Goal: Task Accomplishment & Management: Use online tool/utility

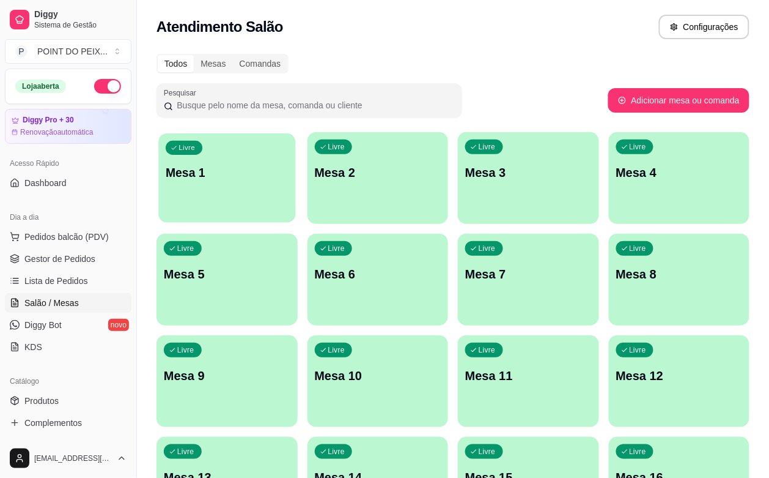
click at [190, 185] on div "Livre Mesa 1" at bounding box center [226, 170] width 137 height 75
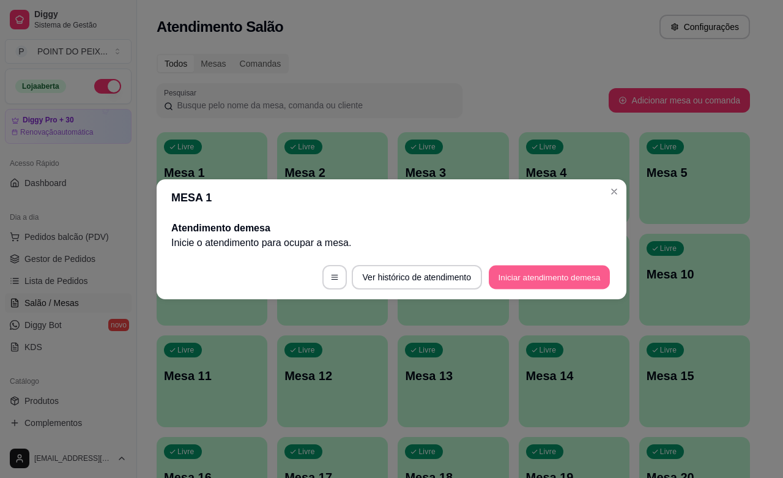
click at [529, 279] on button "Iniciar atendimento de mesa" at bounding box center [549, 277] width 121 height 24
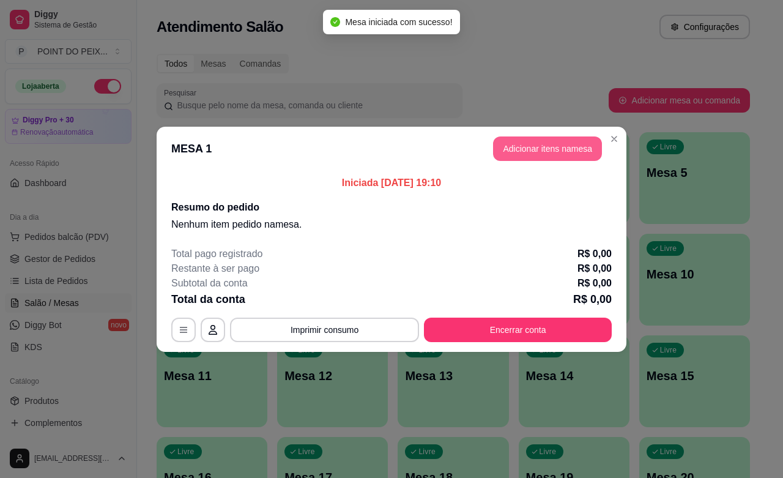
click at [561, 150] on button "Adicionar itens na mesa" at bounding box center [547, 148] width 109 height 24
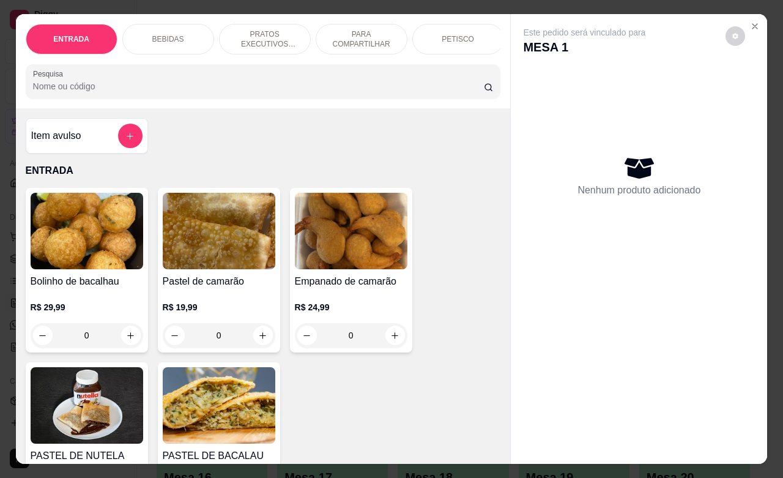
click at [257, 34] on p "PRATOS EXECUTIVOS (INDIVIDUAIS)" at bounding box center [264, 39] width 71 height 20
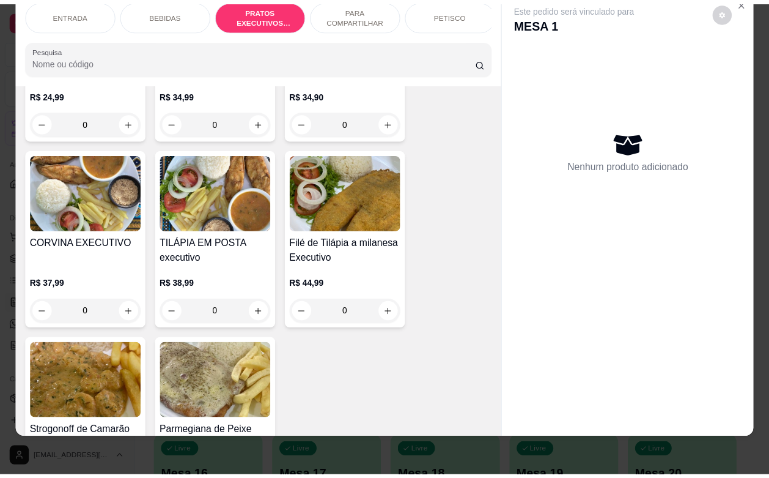
scroll to position [2188, 0]
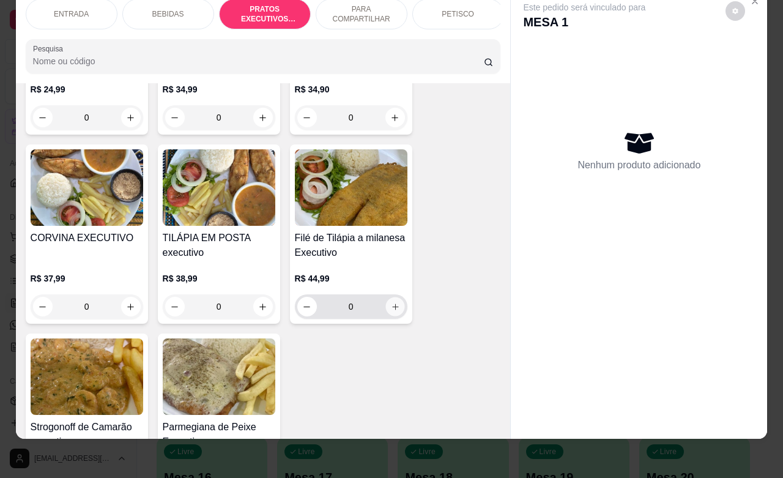
click at [390, 303] on icon "increase-product-quantity" at bounding box center [394, 306] width 9 height 9
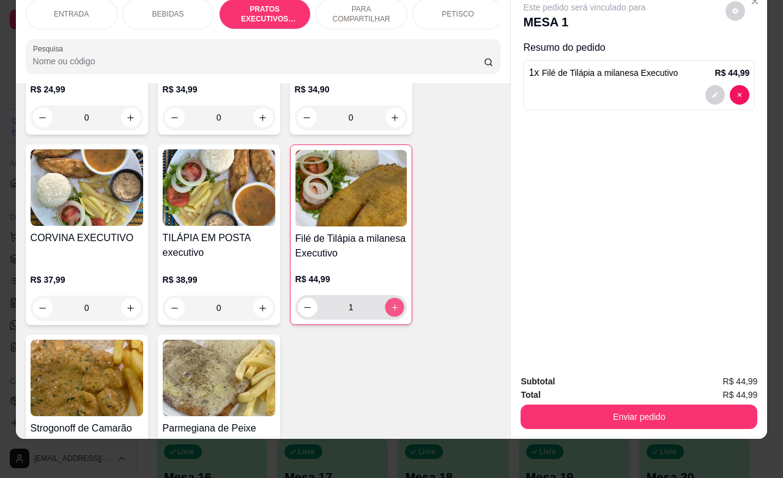
click at [389, 303] on icon "increase-product-quantity" at bounding box center [393, 307] width 9 height 9
type input "3"
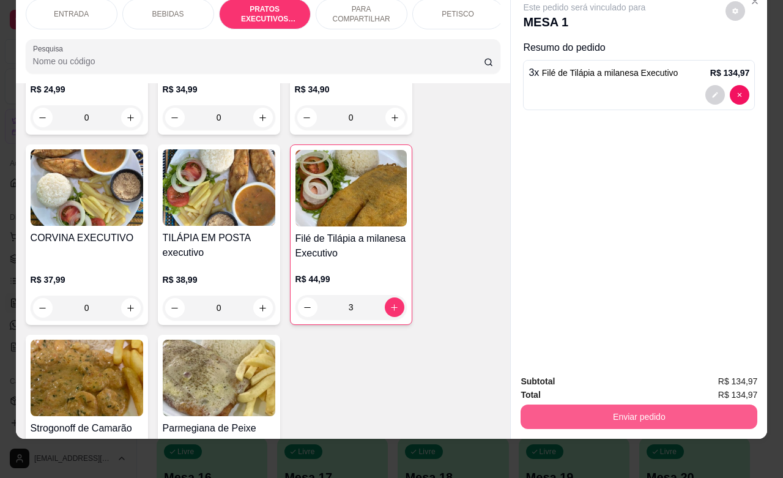
click at [612, 404] on button "Enviar pedido" at bounding box center [638, 416] width 237 height 24
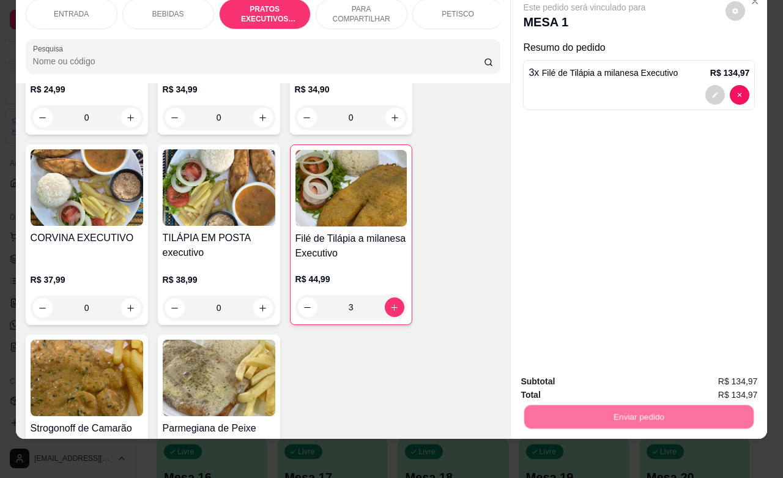
click at [721, 376] on button "Enviar pedido" at bounding box center [723, 373] width 67 height 23
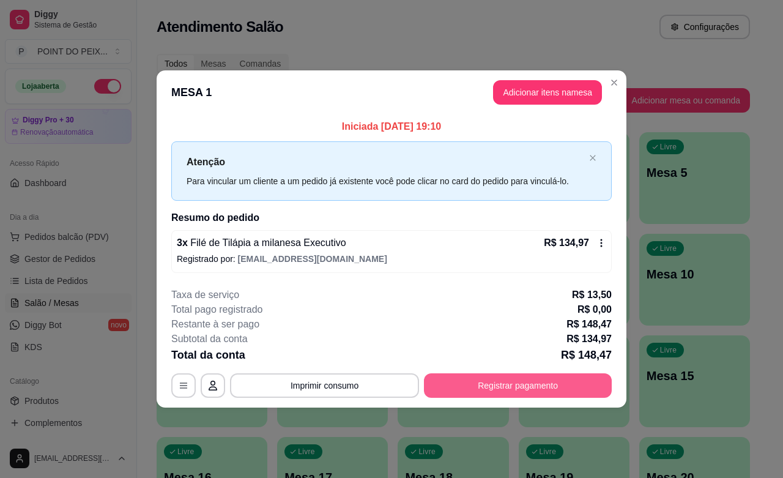
click at [580, 376] on button "Registrar pagamento" at bounding box center [518, 385] width 188 height 24
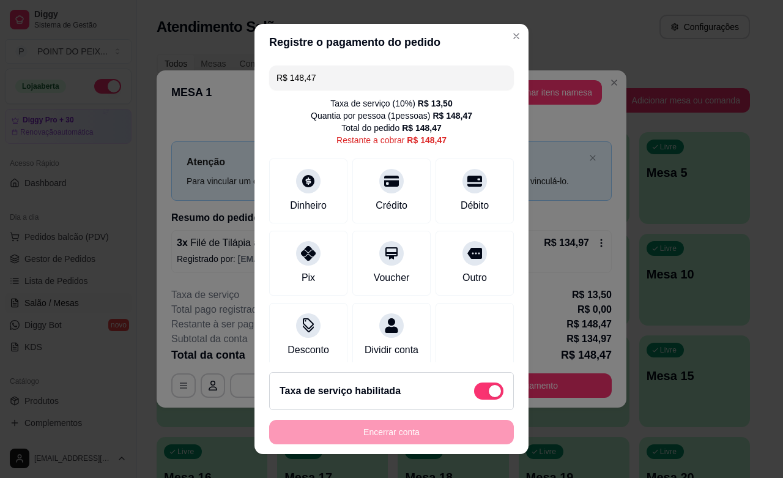
click at [474, 389] on span at bounding box center [488, 390] width 29 height 17
click at [473, 393] on input "checkbox" at bounding box center [477, 397] width 8 height 8
checkbox input "true"
type input "R$ 134,97"
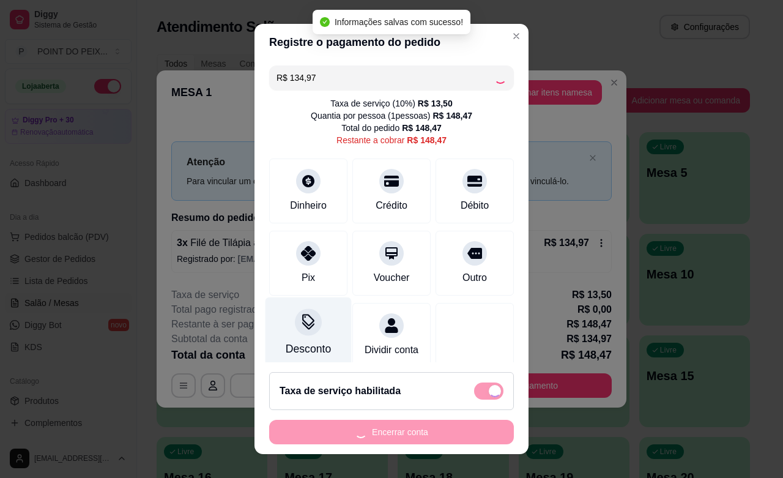
checkbox input "false"
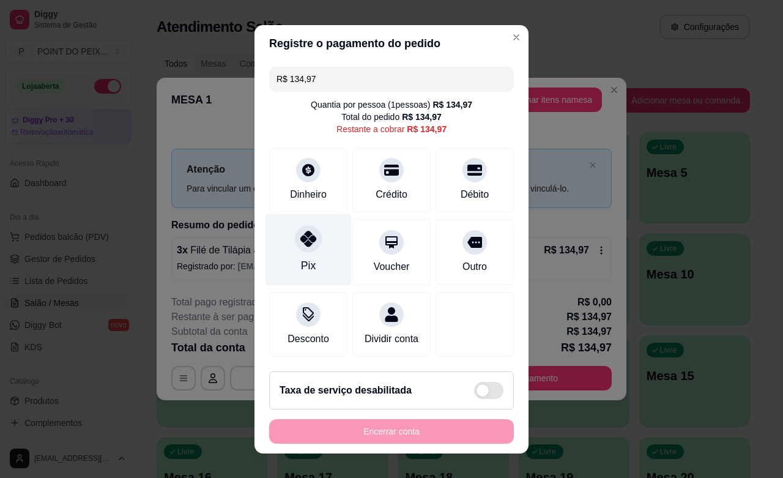
click at [291, 254] on div "Pix" at bounding box center [308, 249] width 86 height 72
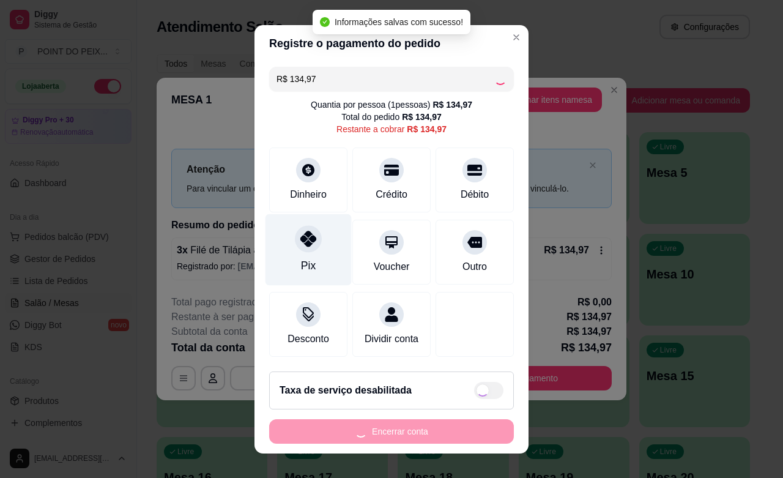
type input "R$ 0,00"
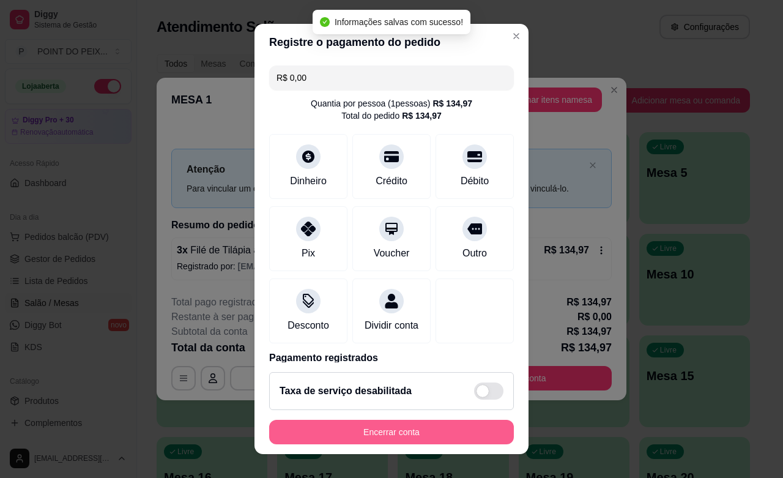
click at [408, 427] on button "Encerrar conta" at bounding box center [391, 431] width 245 height 24
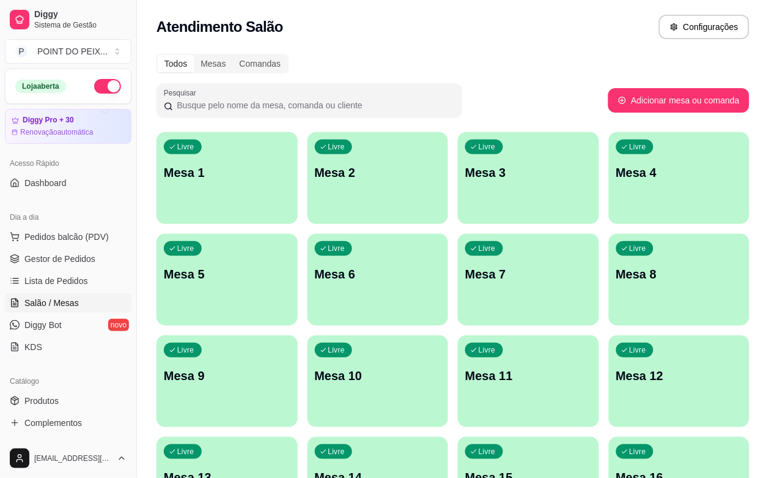
click at [394, 40] on div "Atendimento Salão Configurações" at bounding box center [453, 23] width 632 height 46
click at [236, 208] on div "Livre Mesa 1" at bounding box center [226, 170] width 137 height 75
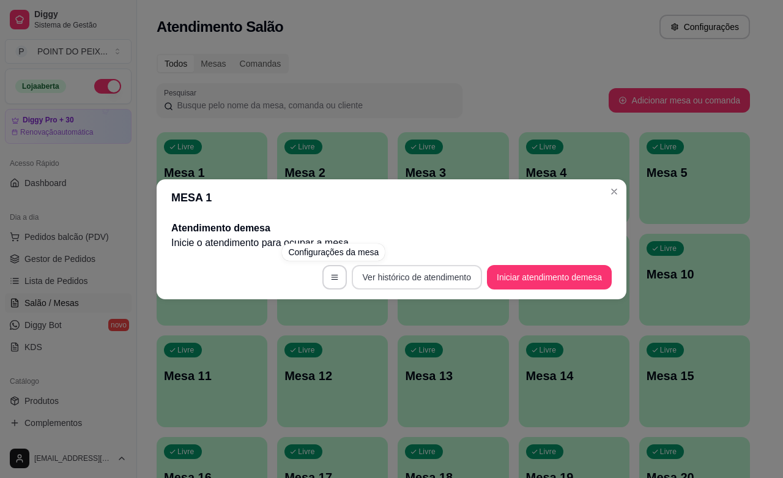
click at [426, 276] on button "Ver histórico de atendimento" at bounding box center [417, 277] width 130 height 24
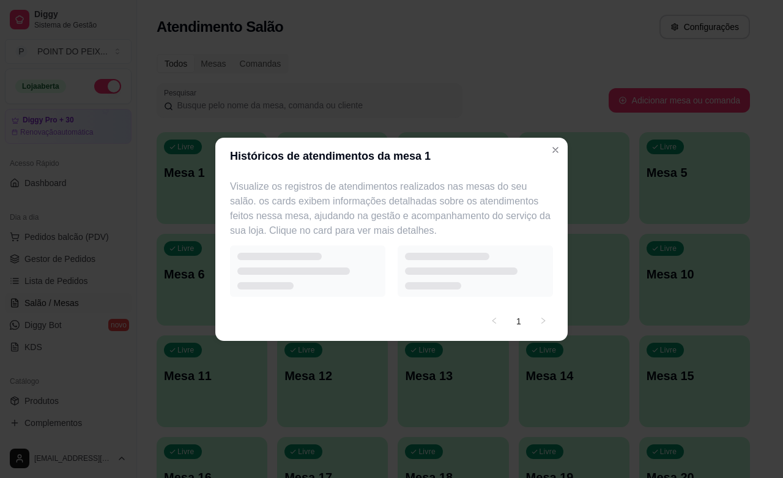
select select "7"
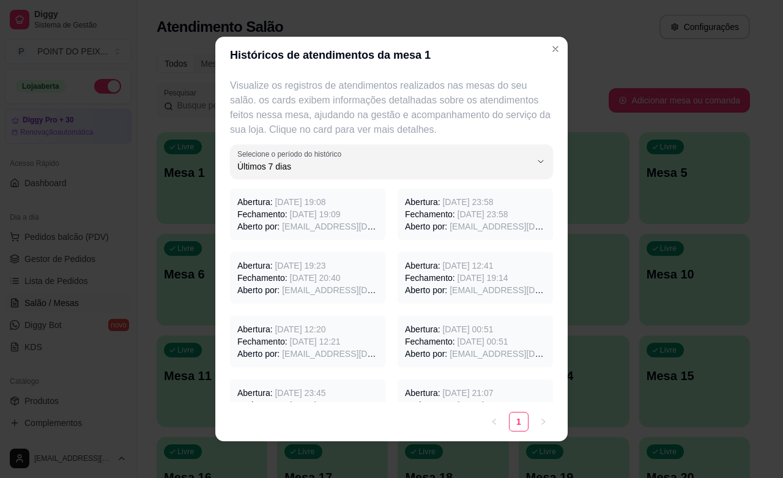
click at [309, 217] on span "15/10/2025 às 19:09" at bounding box center [315, 214] width 51 height 10
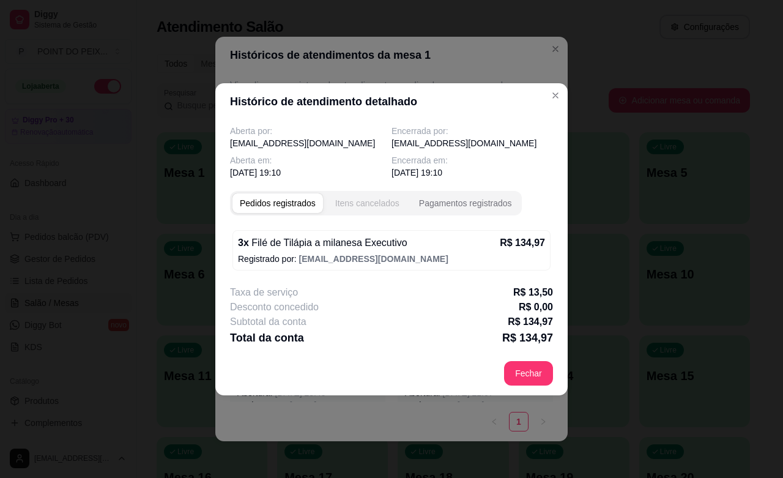
click at [374, 204] on div "Itens cancelados" at bounding box center [367, 203] width 64 height 12
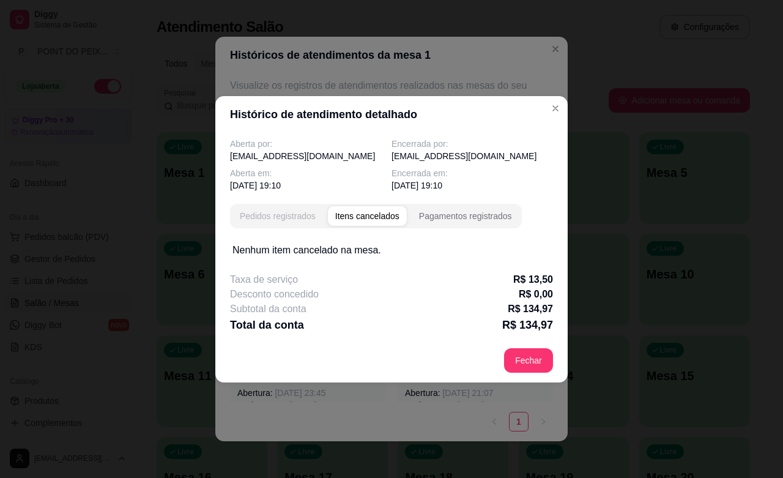
click at [283, 221] on div "Pedidos registrados" at bounding box center [278, 216] width 76 height 12
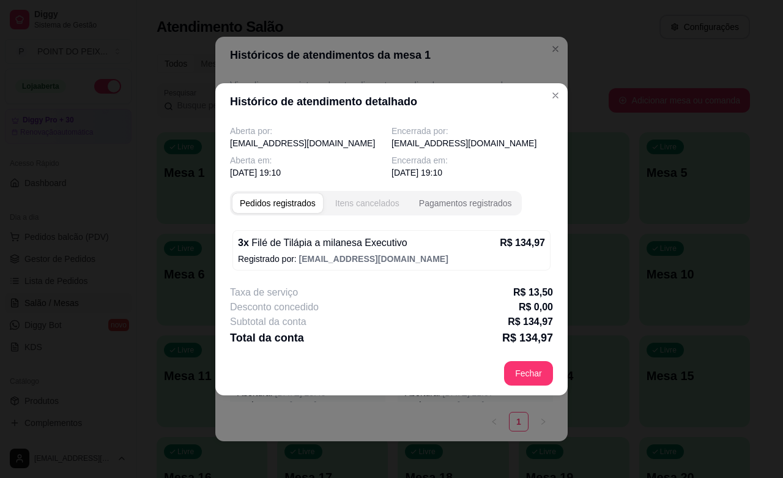
click at [368, 200] on div "Itens cancelados" at bounding box center [367, 203] width 64 height 12
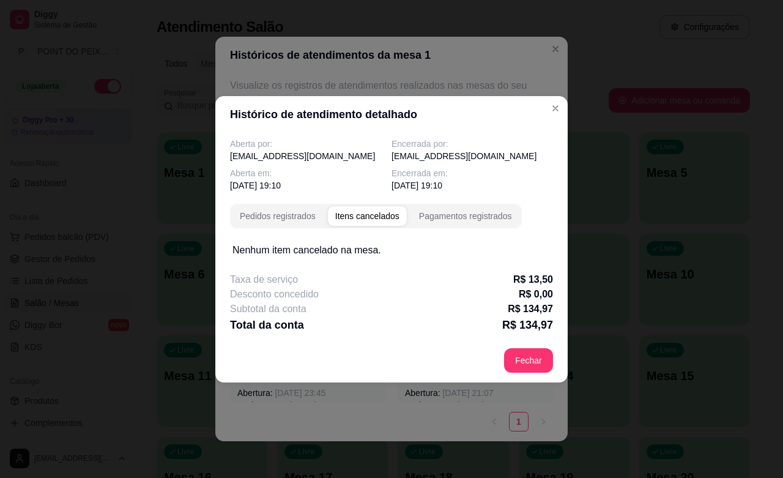
click at [514, 308] on p "R$ 134,97" at bounding box center [529, 308] width 45 height 15
click at [522, 306] on p "R$ 134,97" at bounding box center [529, 308] width 45 height 15
click at [518, 298] on div "Desconto concedido R$ 0,00" at bounding box center [391, 294] width 323 height 15
click at [534, 294] on p "R$ 0,00" at bounding box center [535, 294] width 34 height 15
click at [469, 207] on button "Pagamentos registrados" at bounding box center [465, 216] width 108 height 20
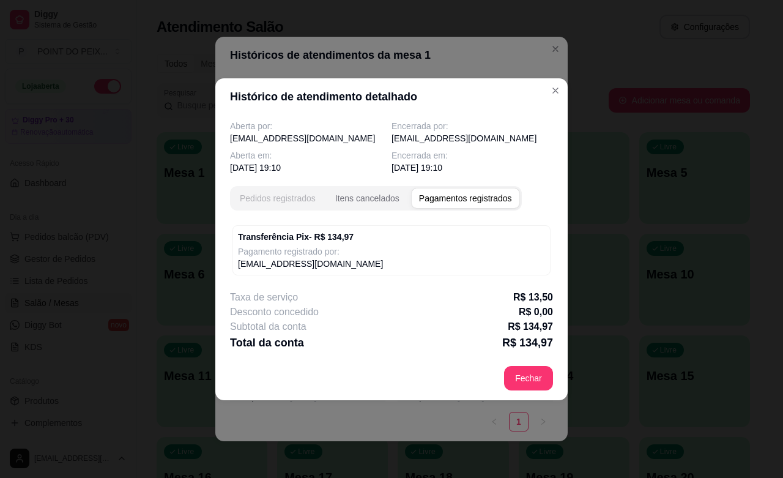
click at [286, 202] on div "Pedidos registrados" at bounding box center [278, 198] width 76 height 12
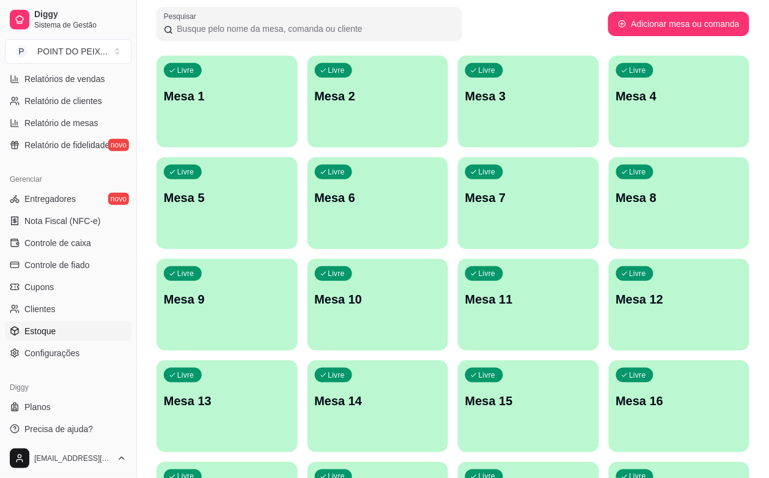
scroll to position [402, 0]
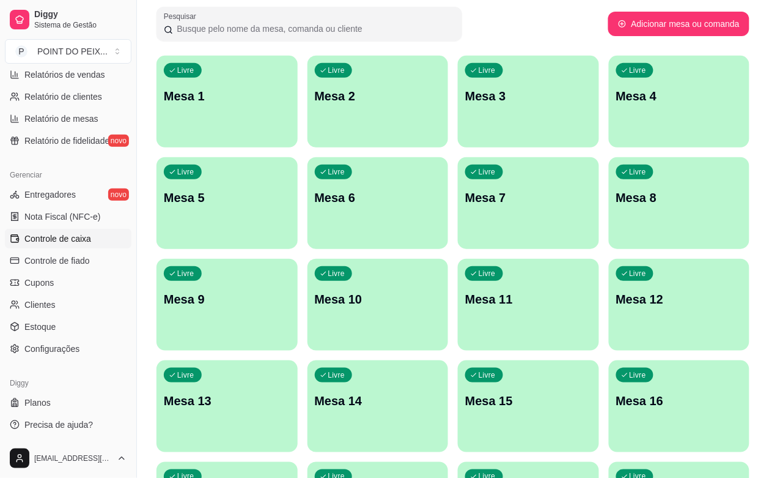
click at [77, 239] on span "Controle de caixa" at bounding box center [57, 238] width 67 height 12
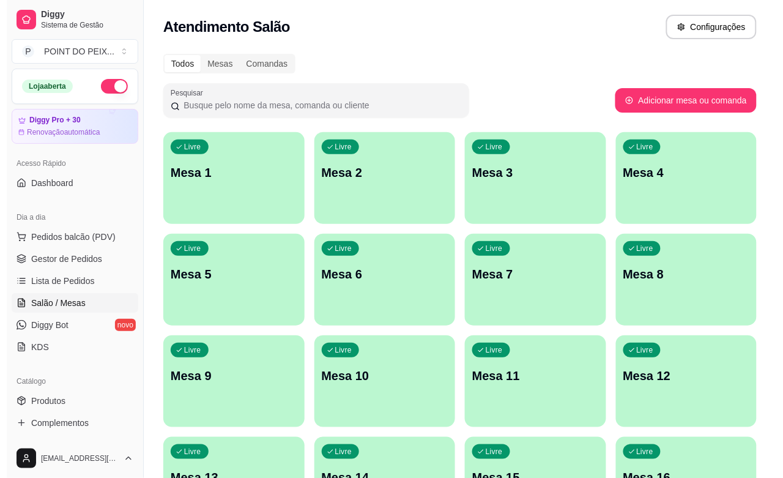
scroll to position [153, 0]
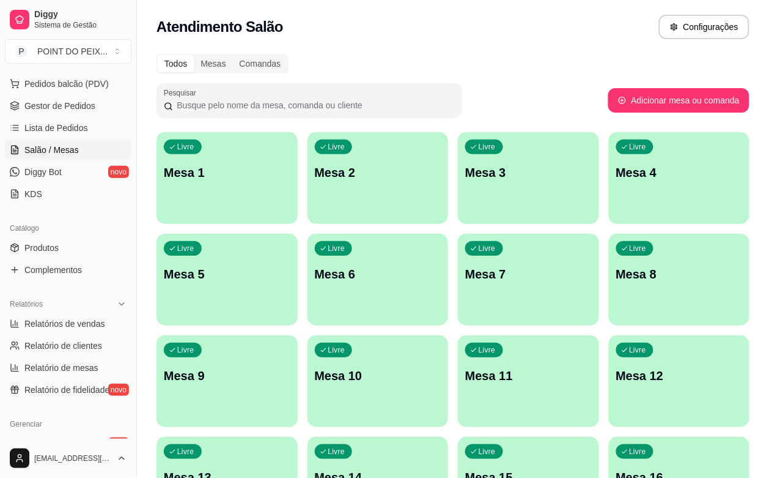
click at [206, 182] on div "Livre Mesa 1" at bounding box center [227, 170] width 141 height 77
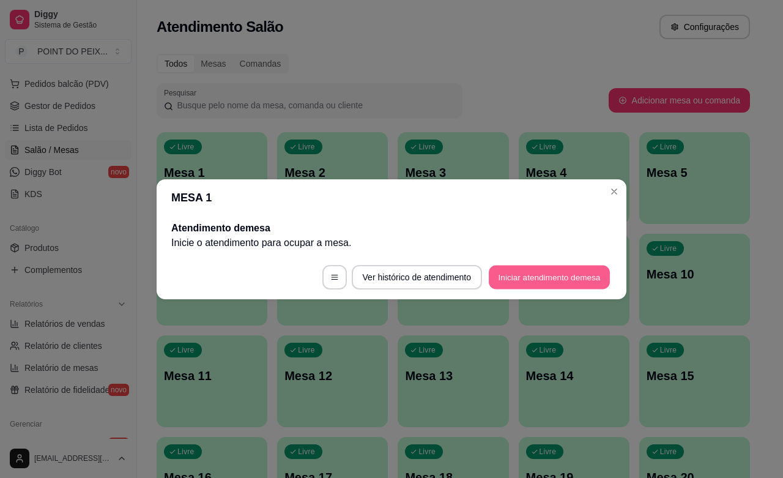
click at [558, 270] on button "Iniciar atendimento de mesa" at bounding box center [549, 277] width 121 height 24
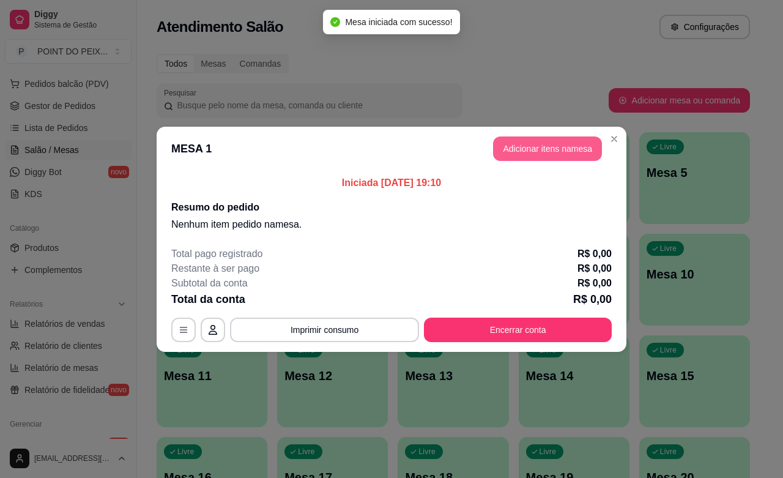
click at [523, 155] on button "Adicionar itens na mesa" at bounding box center [547, 148] width 109 height 24
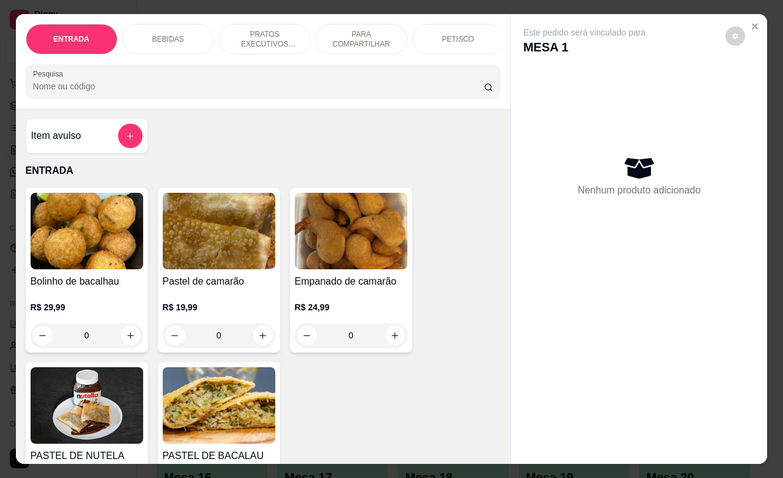
click at [263, 37] on p "PRATOS EXECUTIVOS (INDIVIDUAIS)" at bounding box center [264, 39] width 71 height 20
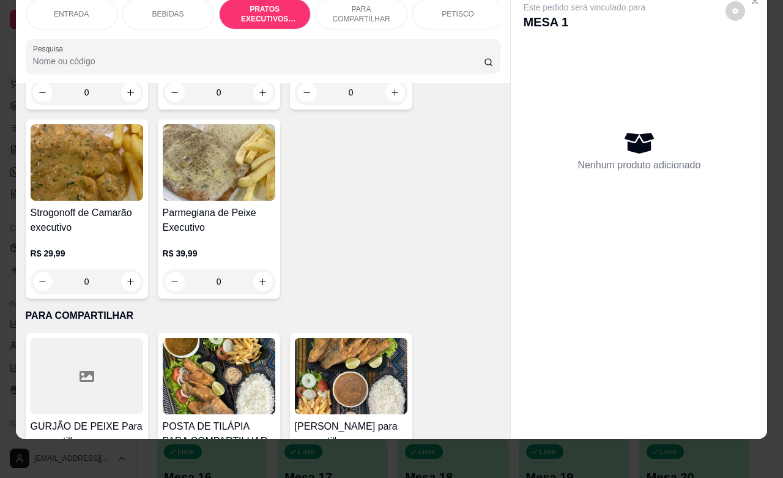
scroll to position [2417, 0]
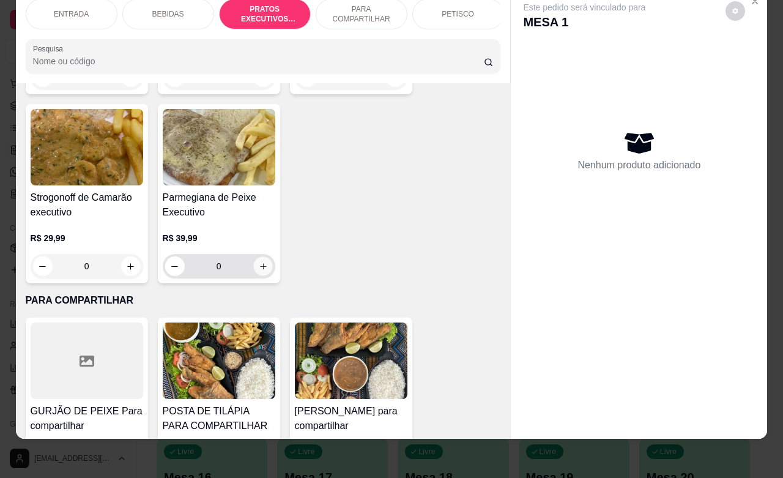
click at [253, 265] on button "increase-product-quantity" at bounding box center [262, 266] width 19 height 19
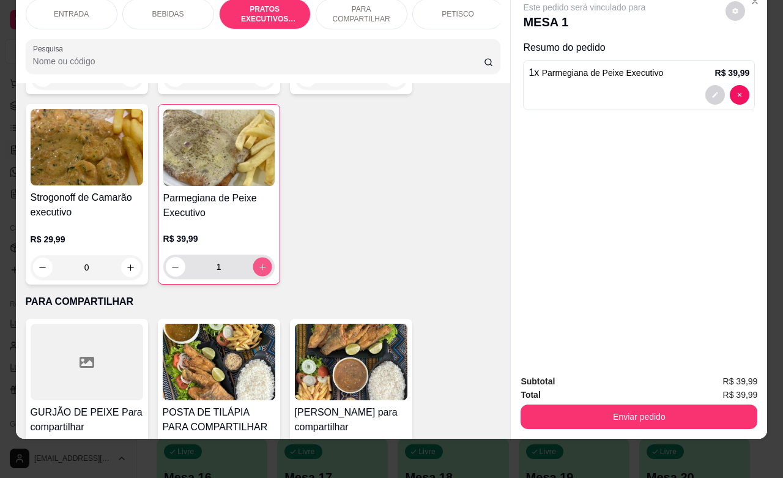
click at [257, 265] on icon "increase-product-quantity" at bounding box center [261, 266] width 9 height 9
type input "3"
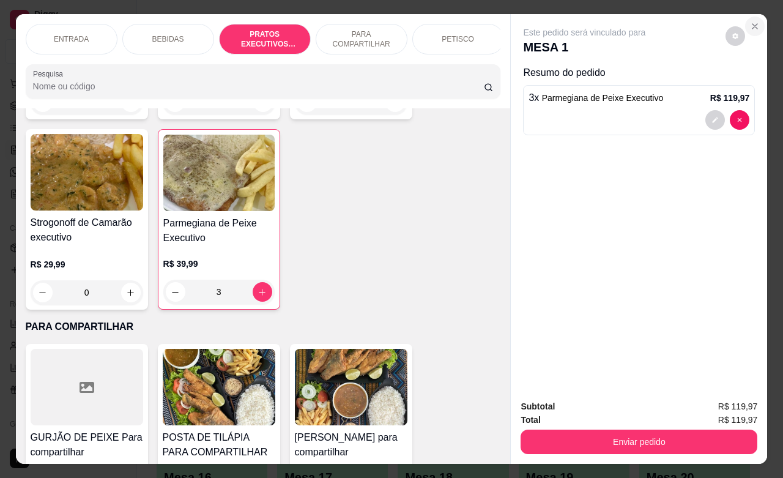
click at [752, 22] on icon "Close" at bounding box center [755, 26] width 10 height 10
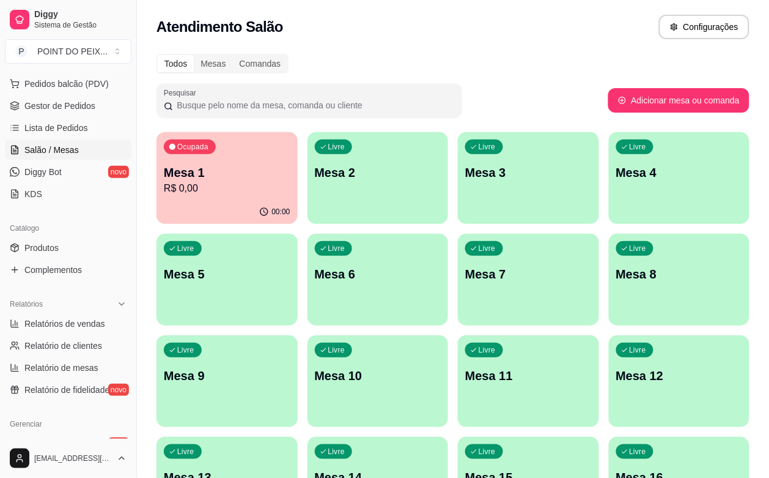
click at [518, 56] on div "Todos Mesas Comandas" at bounding box center [453, 64] width 593 height 20
click at [232, 168] on p "Mesa 1" at bounding box center [227, 172] width 127 height 17
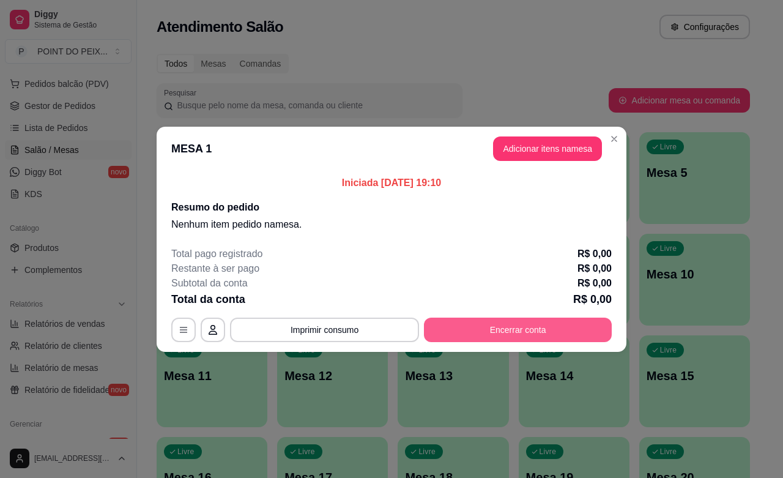
click at [555, 323] on button "Encerrar conta" at bounding box center [518, 329] width 188 height 24
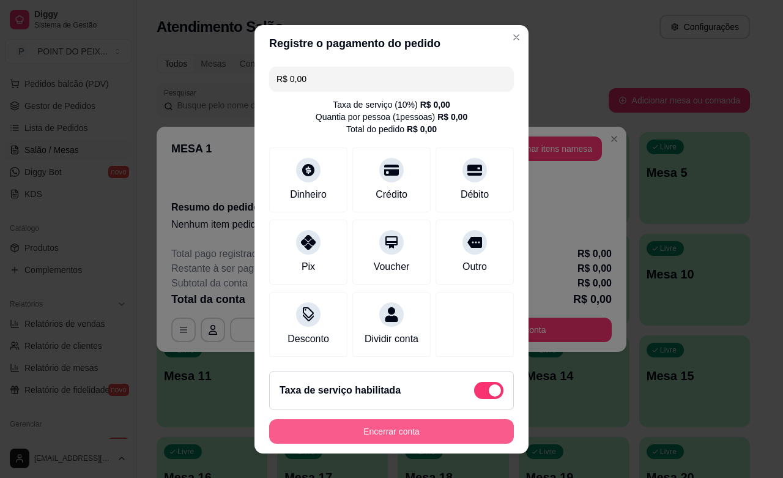
click at [459, 422] on button "Encerrar conta" at bounding box center [391, 431] width 245 height 24
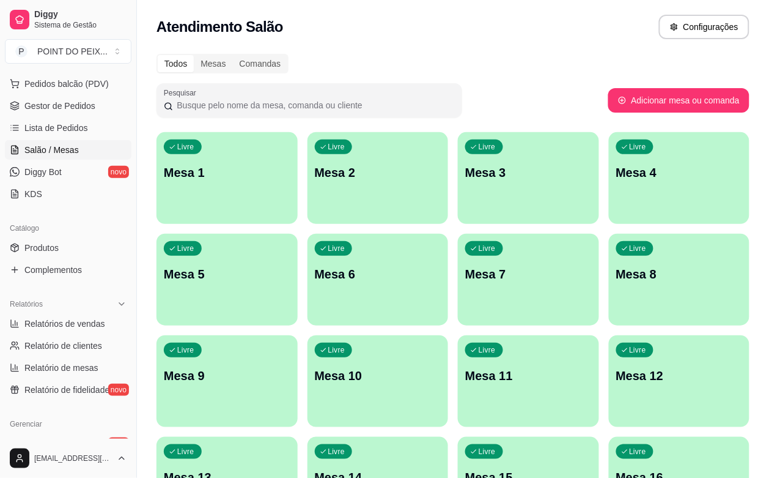
click at [616, 282] on p "Mesa 8" at bounding box center [679, 273] width 127 height 17
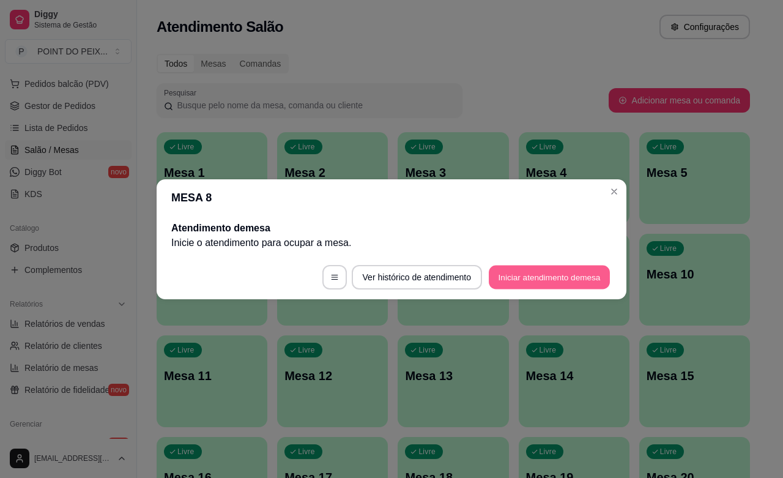
click at [538, 278] on button "Iniciar atendimento de mesa" at bounding box center [549, 277] width 121 height 24
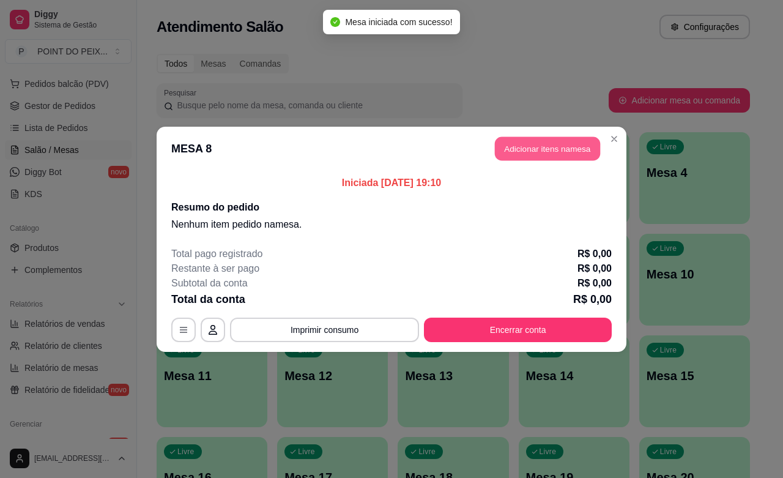
click at [555, 149] on button "Adicionar itens na mesa" at bounding box center [547, 148] width 105 height 24
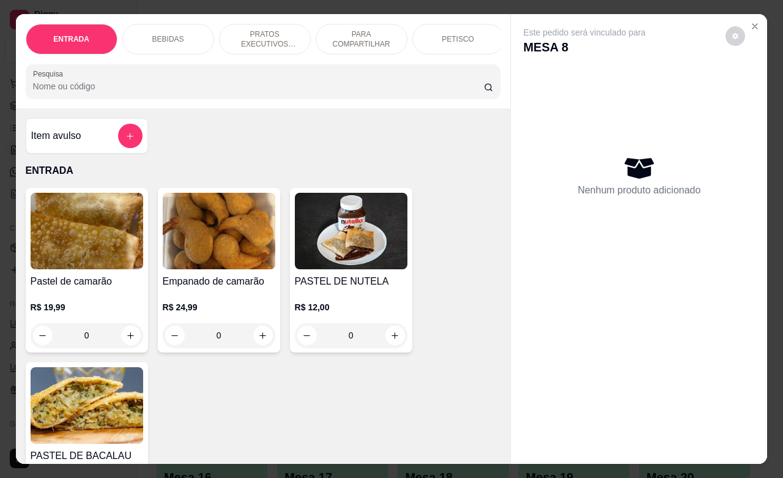
click at [456, 34] on p "PETISCO" at bounding box center [457, 39] width 32 height 10
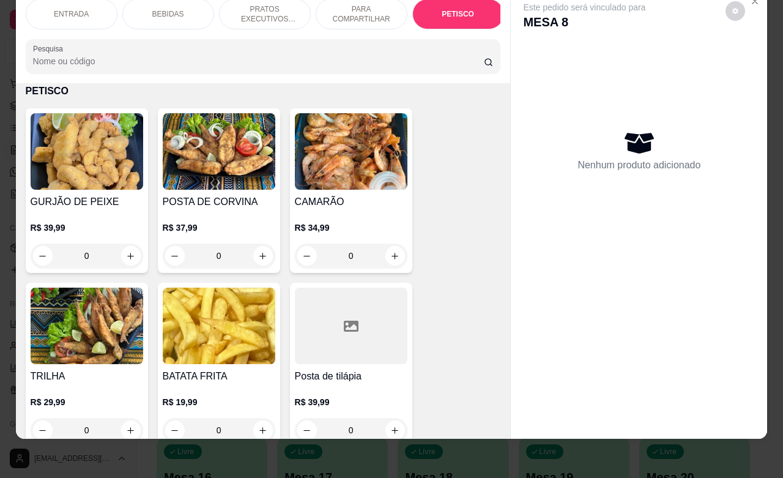
scroll to position [3105, 0]
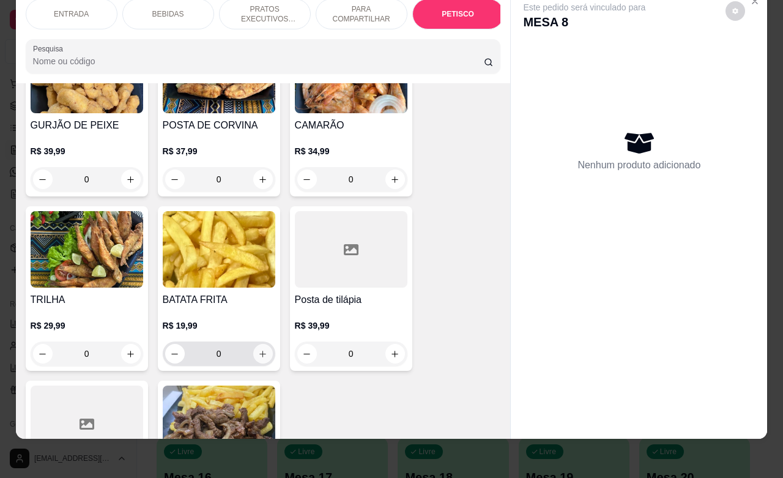
click at [258, 352] on icon "increase-product-quantity" at bounding box center [262, 353] width 9 height 9
type input "1"
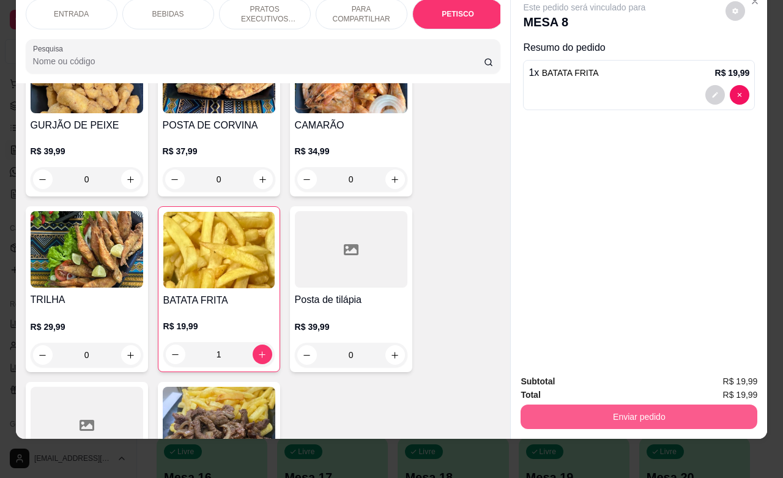
click at [599, 404] on button "Enviar pedido" at bounding box center [638, 416] width 237 height 24
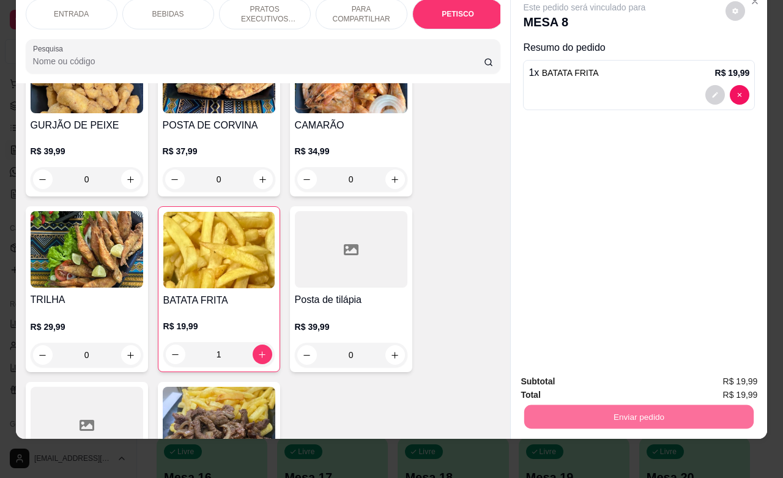
click at [714, 376] on button "Enviar pedido" at bounding box center [723, 373] width 69 height 23
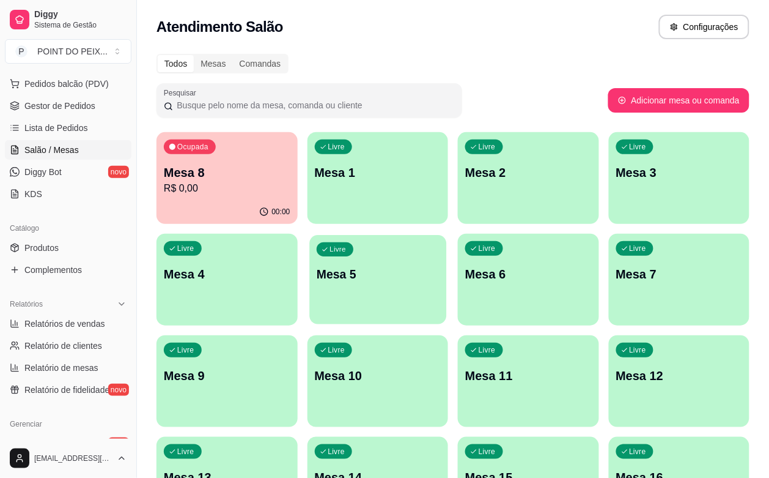
click at [309, 297] on div "Livre Mesa 5" at bounding box center [377, 272] width 137 height 75
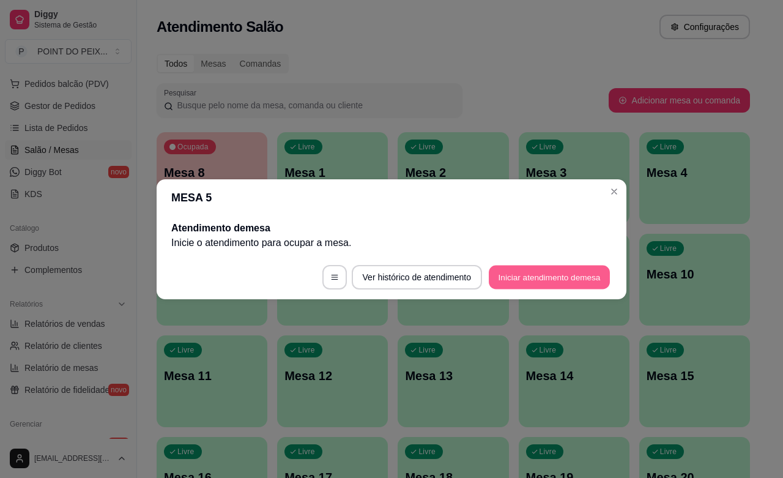
click at [549, 270] on button "Iniciar atendimento de mesa" at bounding box center [549, 277] width 121 height 24
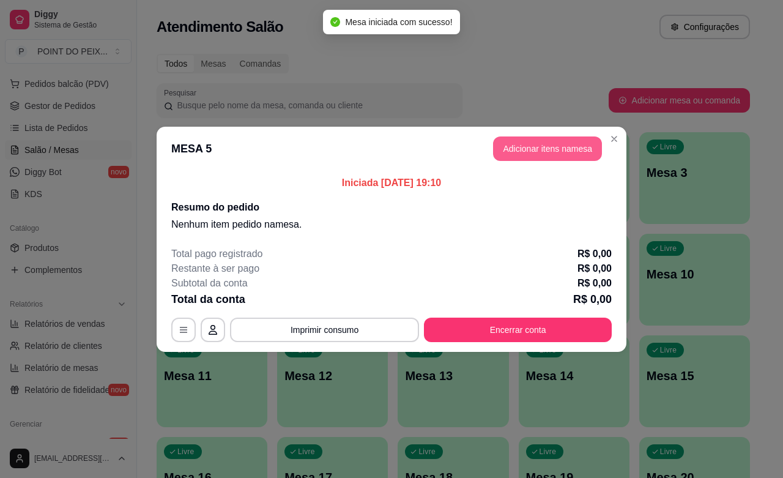
click at [557, 141] on button "Adicionar itens na mesa" at bounding box center [547, 148] width 109 height 24
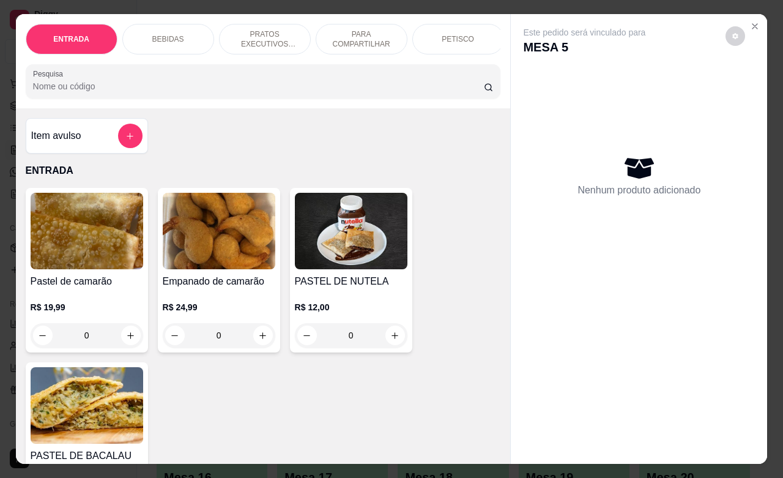
click at [448, 35] on p "PETISCO" at bounding box center [457, 39] width 32 height 10
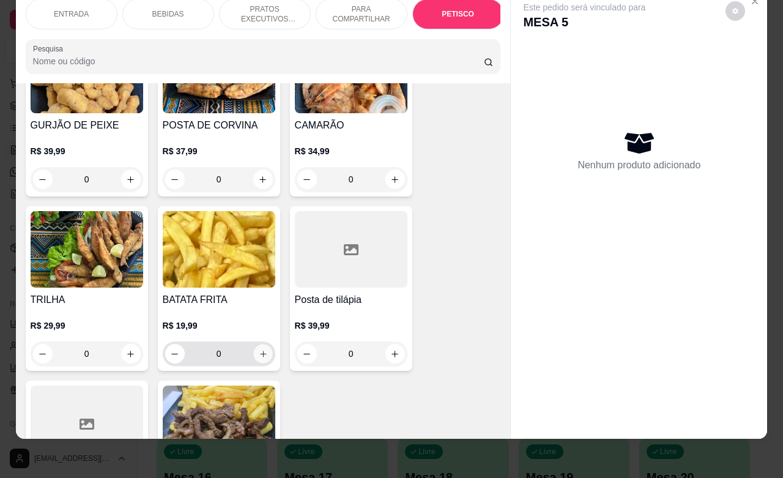
click at [260, 358] on button "increase-product-quantity" at bounding box center [262, 353] width 19 height 19
type input "1"
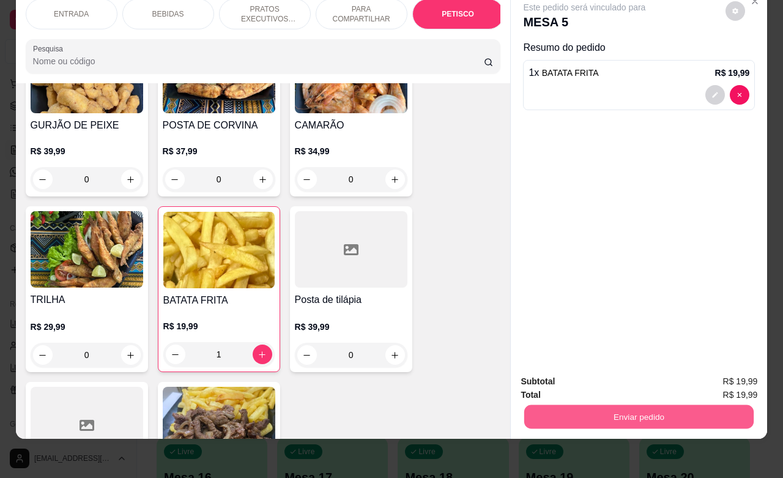
click at [581, 404] on button "Enviar pedido" at bounding box center [638, 416] width 229 height 24
click at [728, 366] on button "Enviar pedido" at bounding box center [723, 373] width 69 height 23
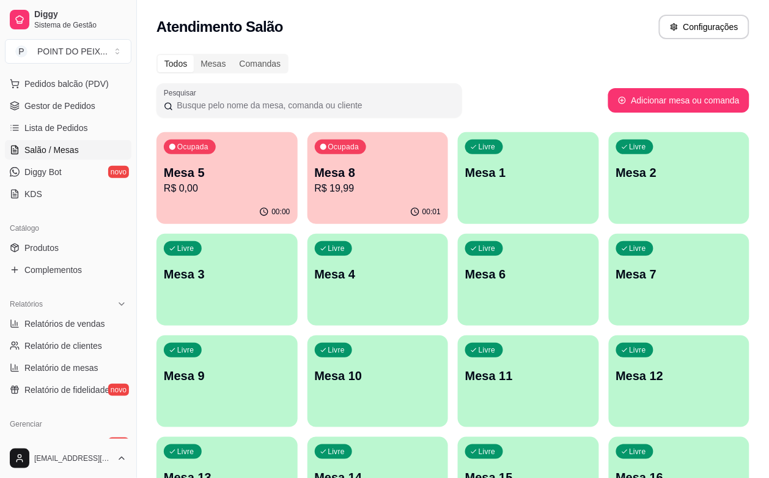
click at [458, 283] on div "Livre Mesa 6" at bounding box center [528, 272] width 141 height 77
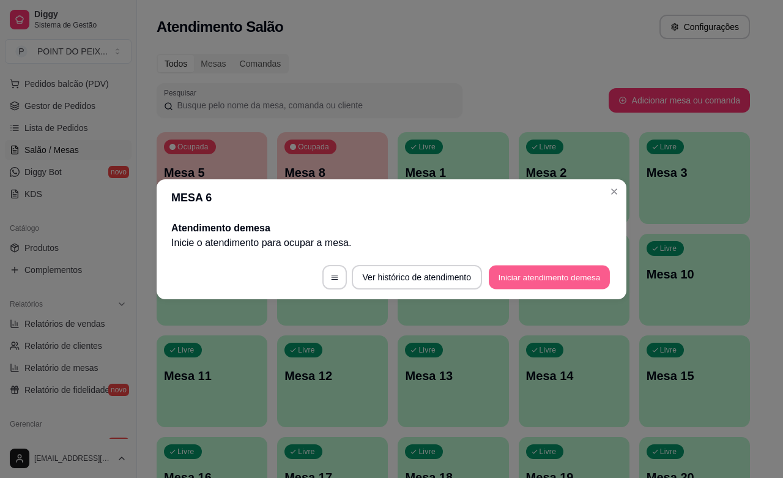
click at [545, 270] on button "Iniciar atendimento de mesa" at bounding box center [549, 277] width 121 height 24
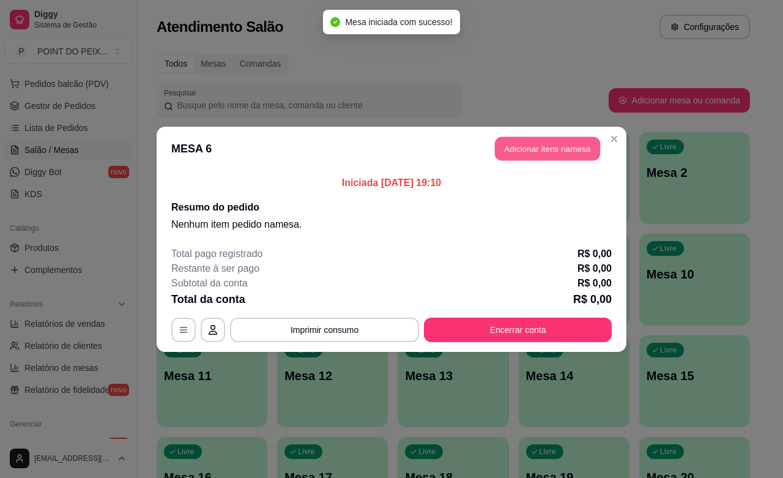
click at [523, 150] on button "Adicionar itens na mesa" at bounding box center [547, 148] width 105 height 24
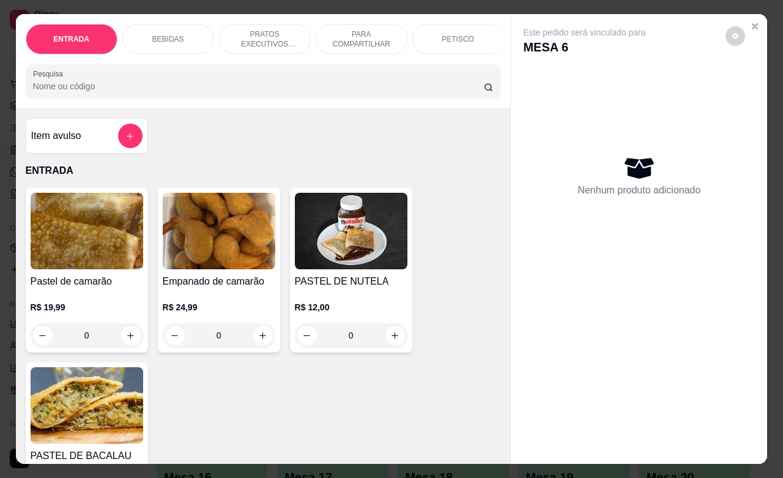
click at [465, 42] on div "PETISCO" at bounding box center [458, 39] width 92 height 31
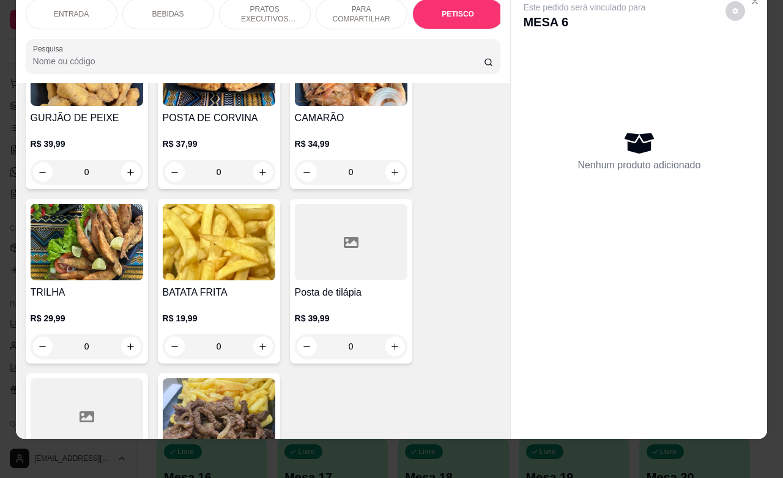
scroll to position [3258, 0]
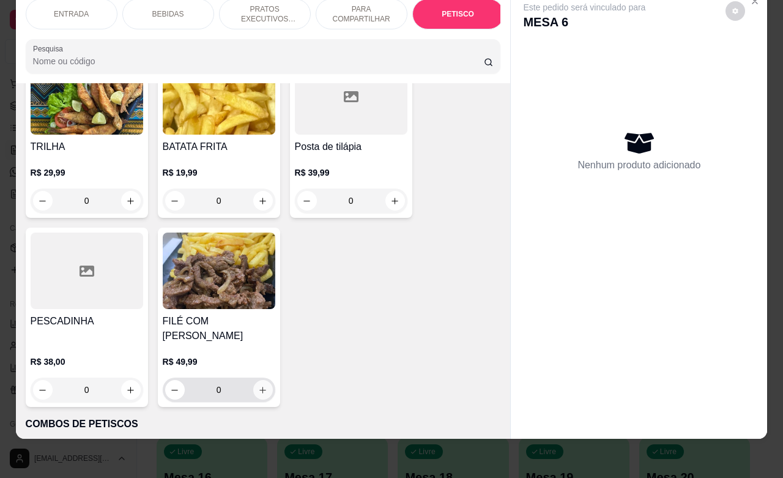
click at [258, 385] on icon "increase-product-quantity" at bounding box center [262, 389] width 9 height 9
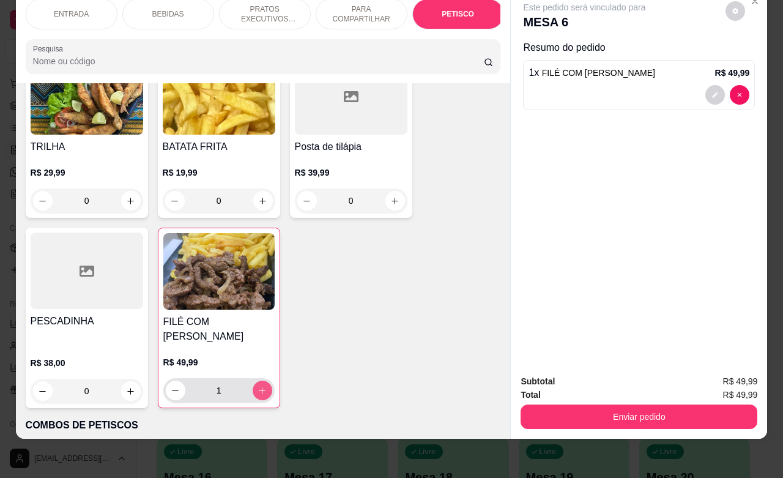
type input "1"
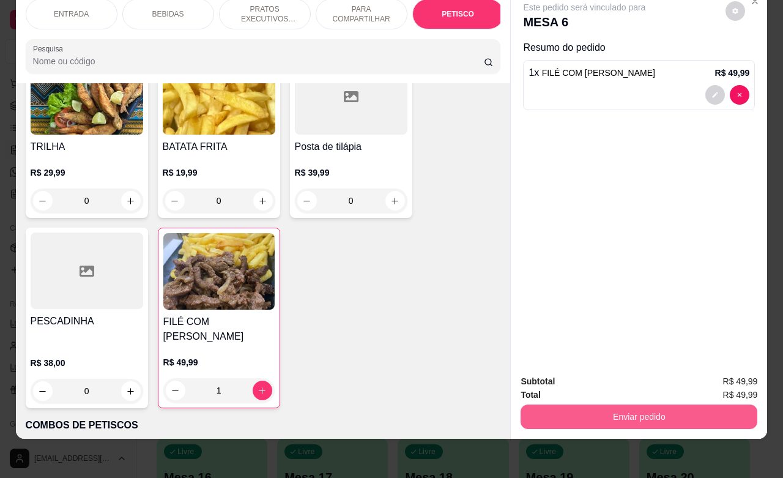
click at [550, 404] on button "Enviar pedido" at bounding box center [638, 416] width 237 height 24
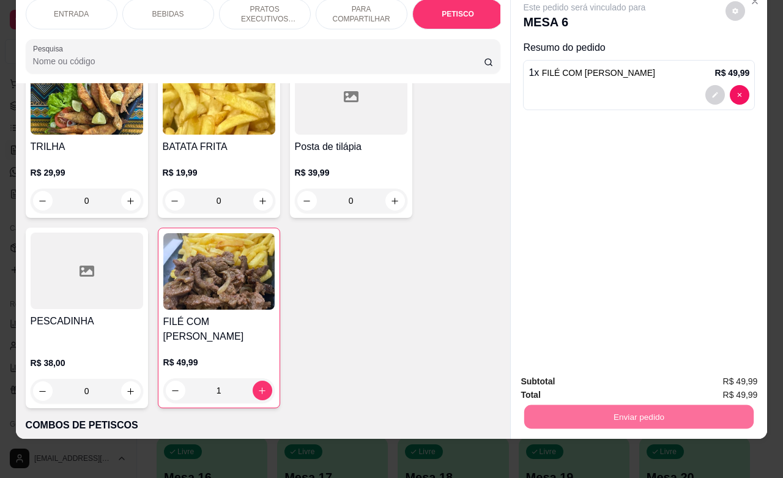
click at [709, 377] on button "Enviar pedido" at bounding box center [723, 373] width 67 height 23
